Goal: Navigation & Orientation: Understand site structure

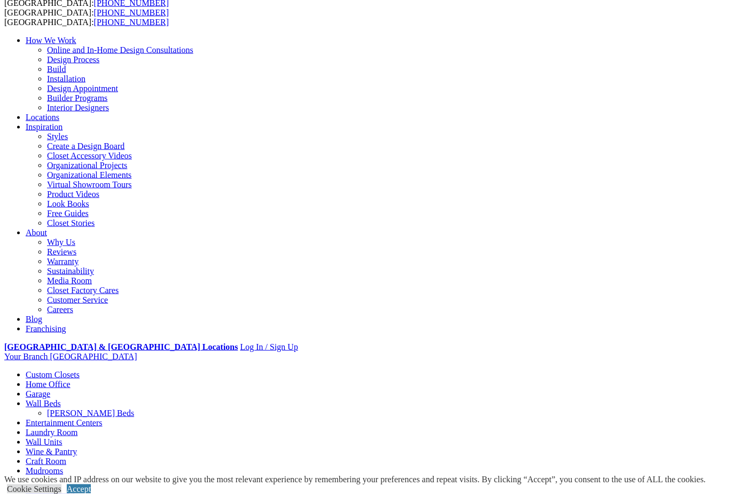
scroll to position [51, 0]
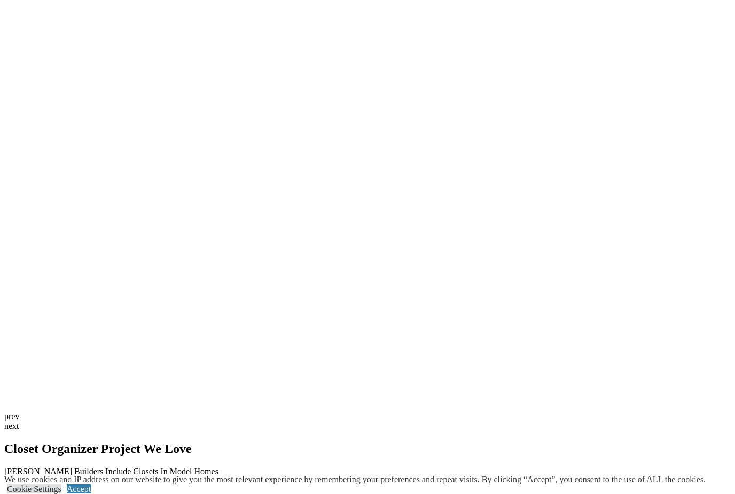
scroll to position [2589, 0]
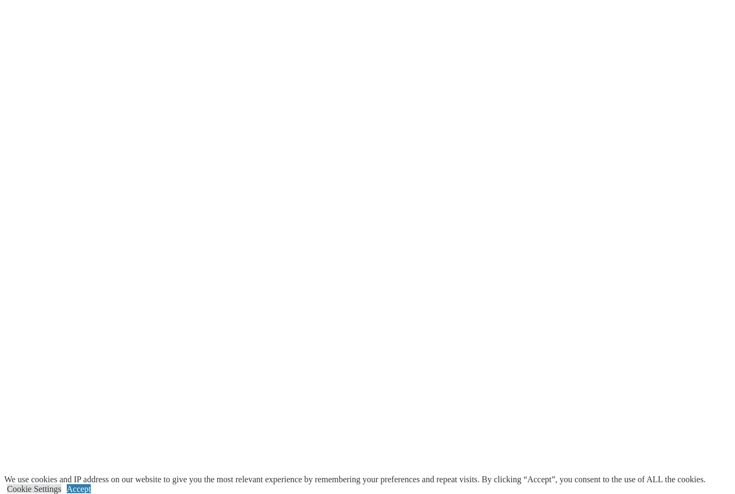
scroll to position [1911, 0]
